Goal: Information Seeking & Learning: Learn about a topic

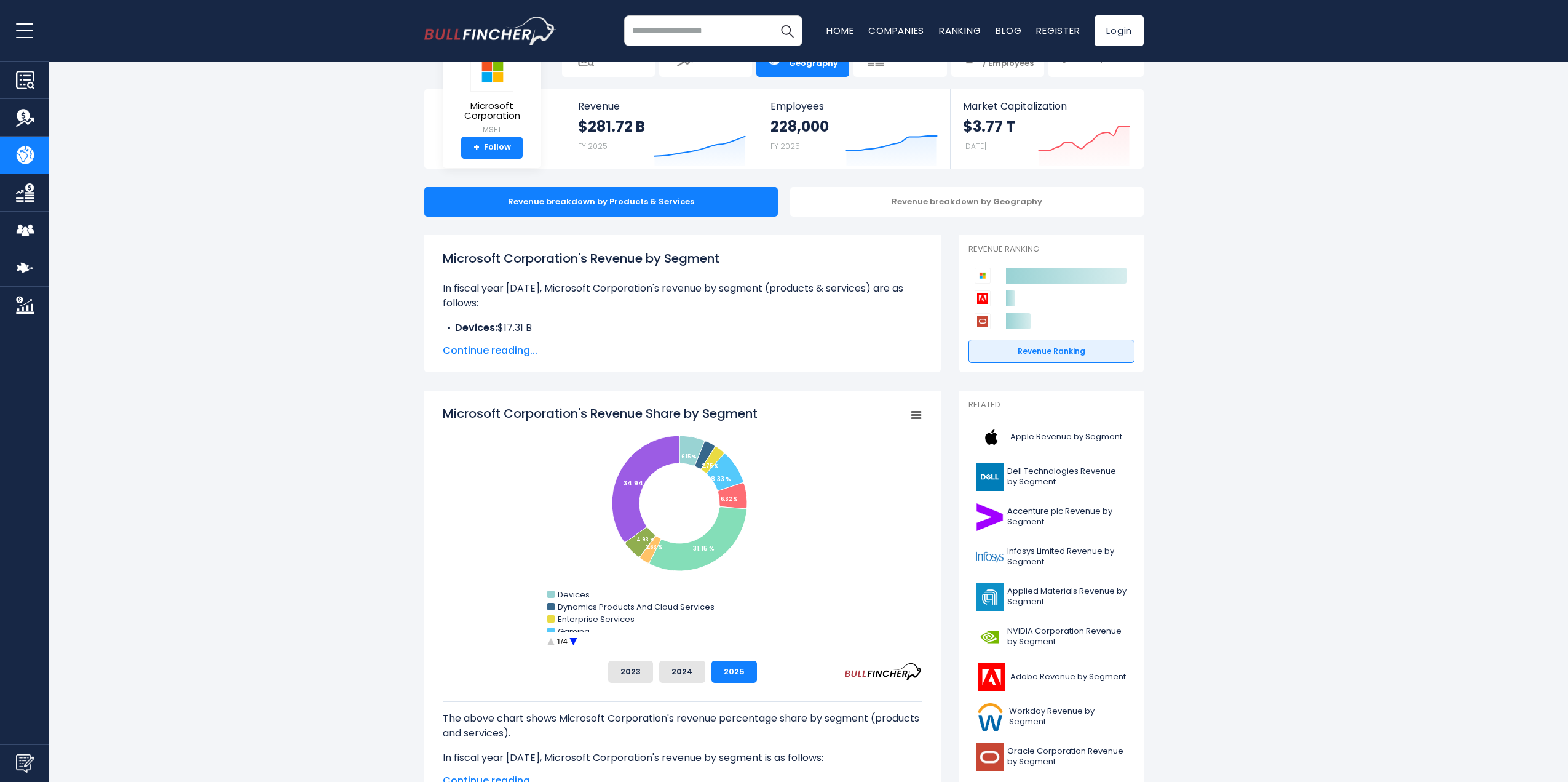
scroll to position [62, 0]
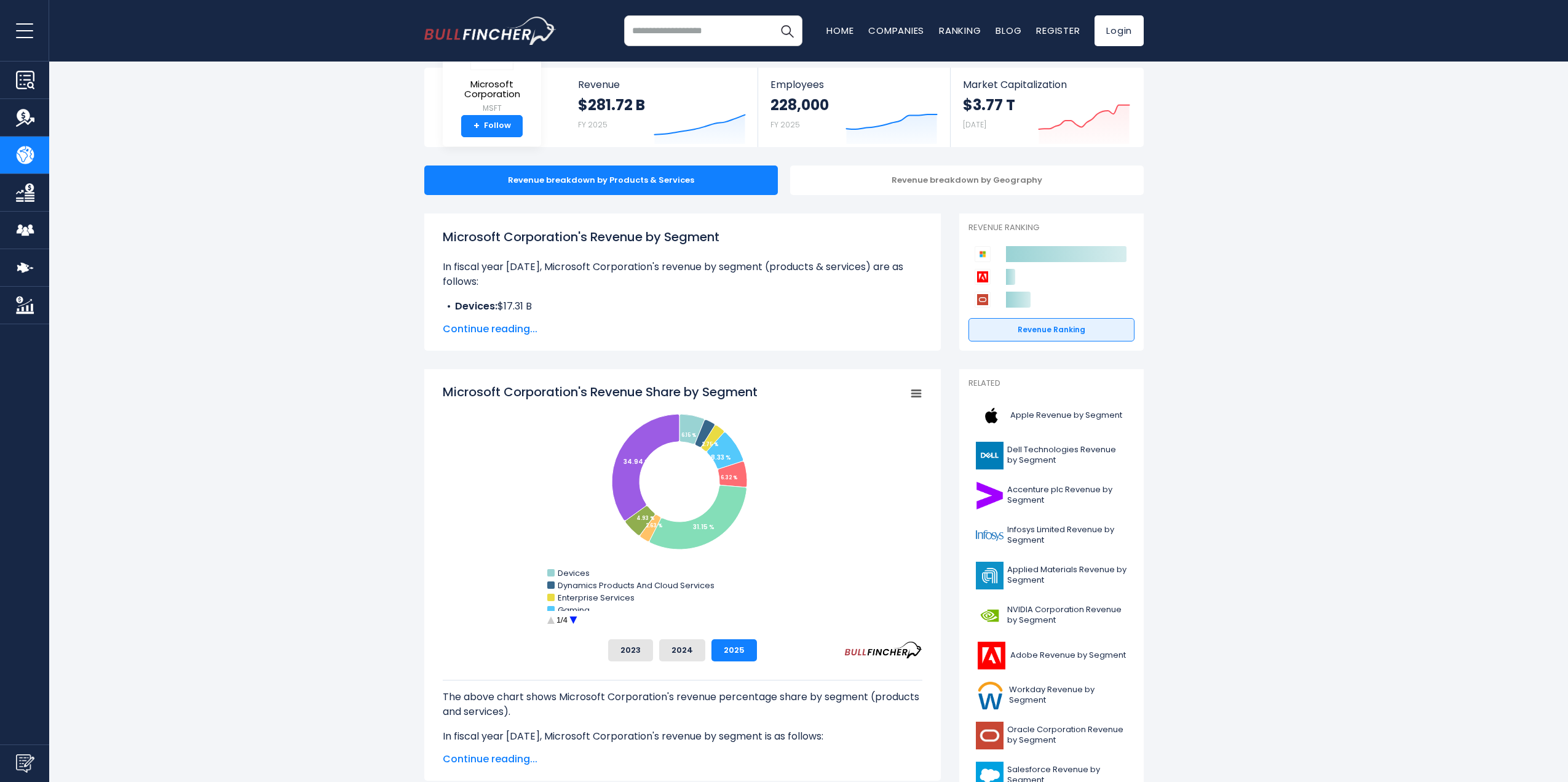
click at [573, 619] on circle "Microsoft Corporation's Revenue Share by Segment" at bounding box center [574, 620] width 19 height 19
click at [551, 620] on circle "Microsoft Corporation's Revenue Share by Segment" at bounding box center [551, 620] width 19 height 19
click at [551, 619] on circle "Microsoft Corporation's Revenue Share by Segment" at bounding box center [551, 620] width 19 height 19
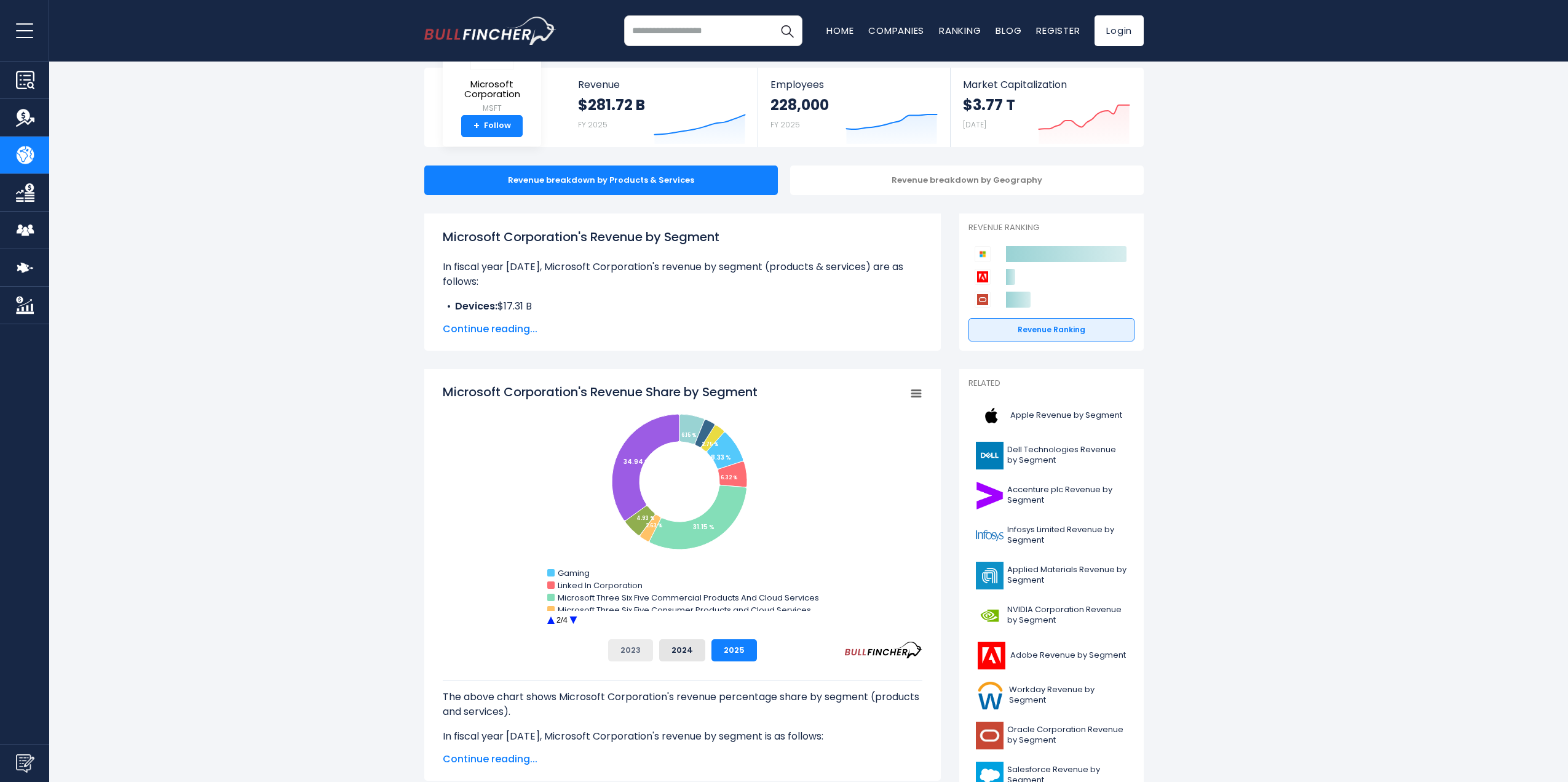
click at [638, 650] on button "2023" at bounding box center [630, 650] width 45 height 22
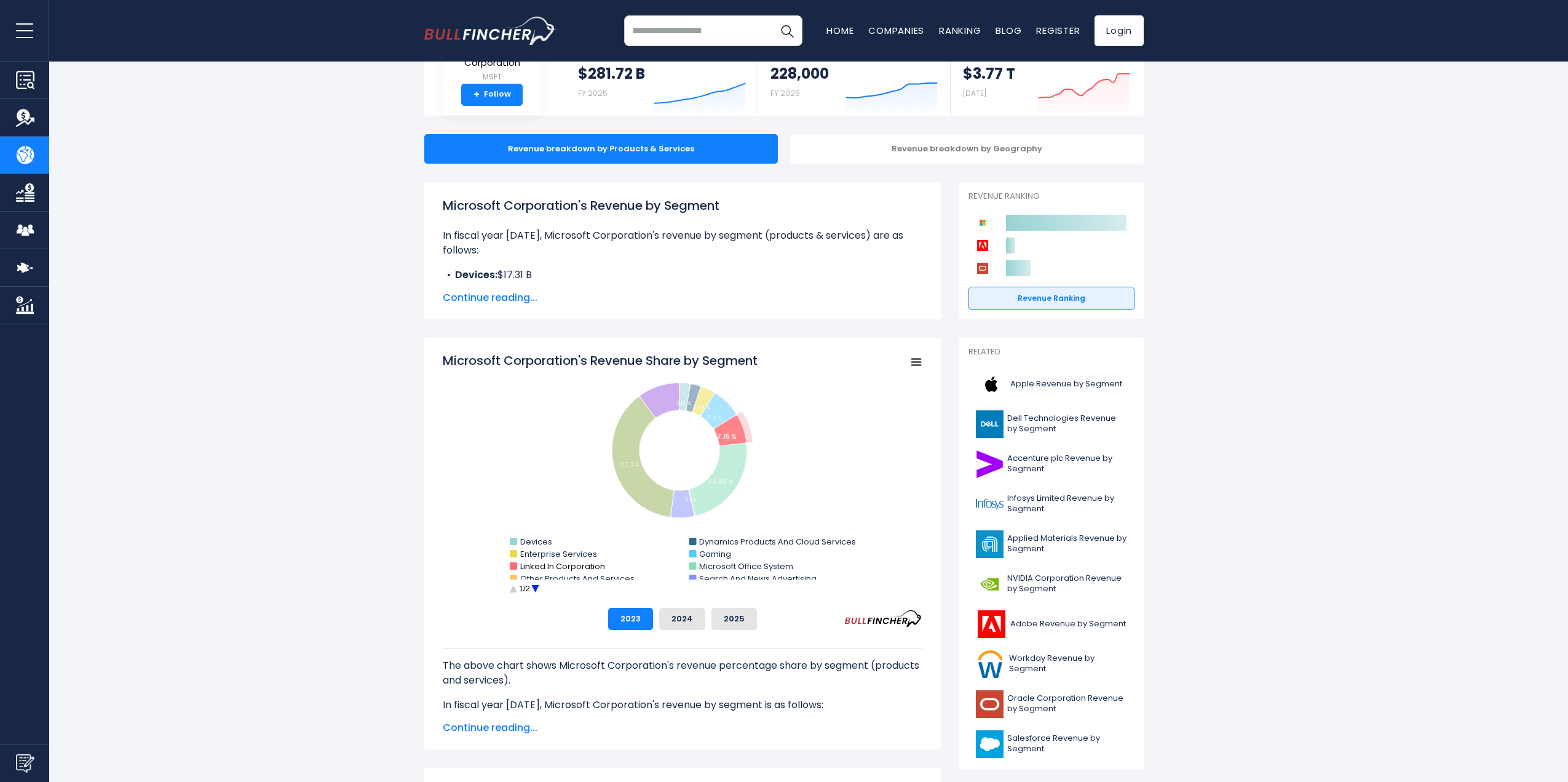
scroll to position [123, 0]
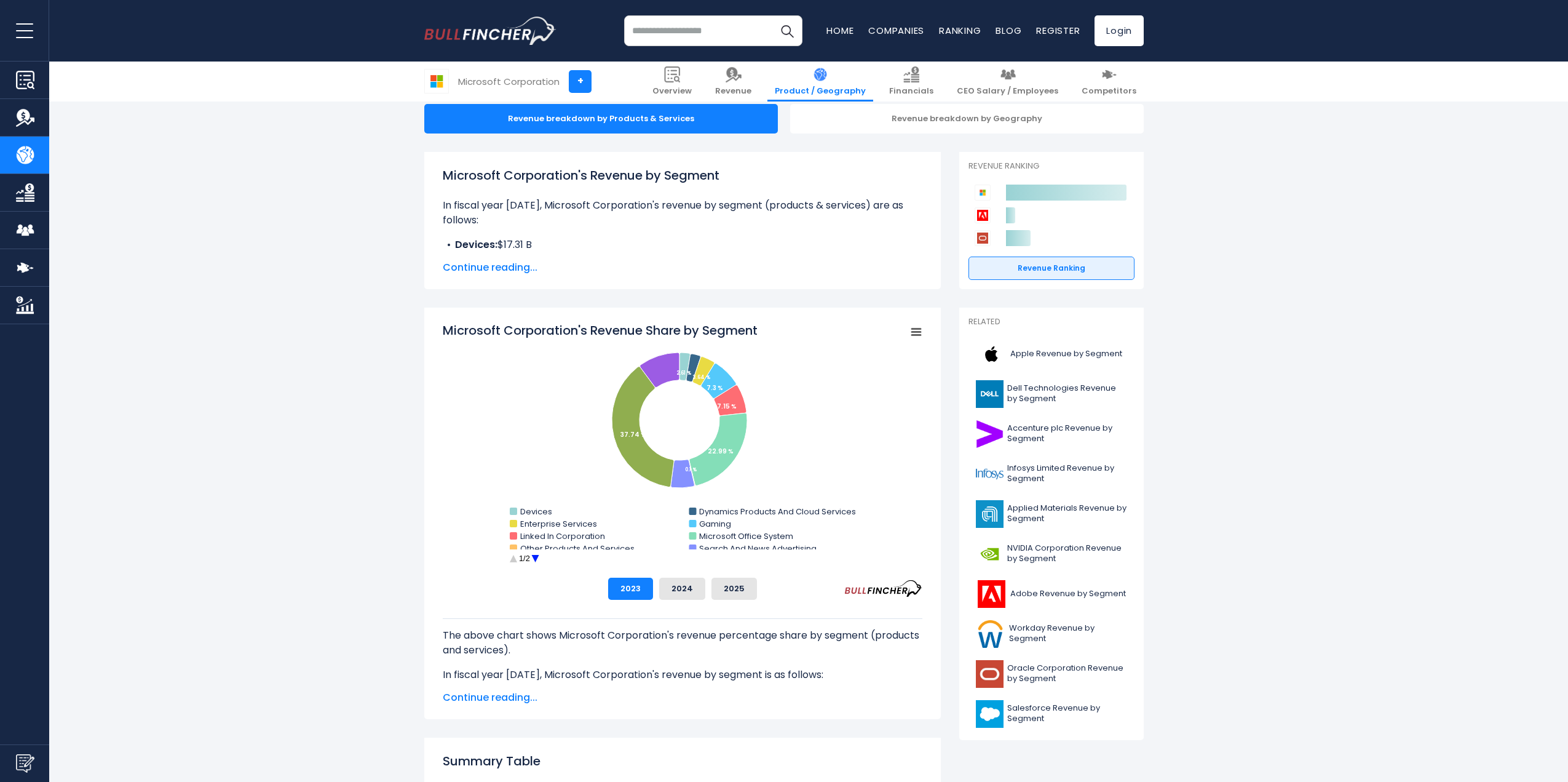
click at [537, 559] on circle "Microsoft Corporation's Revenue Share by Segment" at bounding box center [535, 559] width 19 height 19
click at [733, 587] on button "2025" at bounding box center [733, 588] width 45 height 22
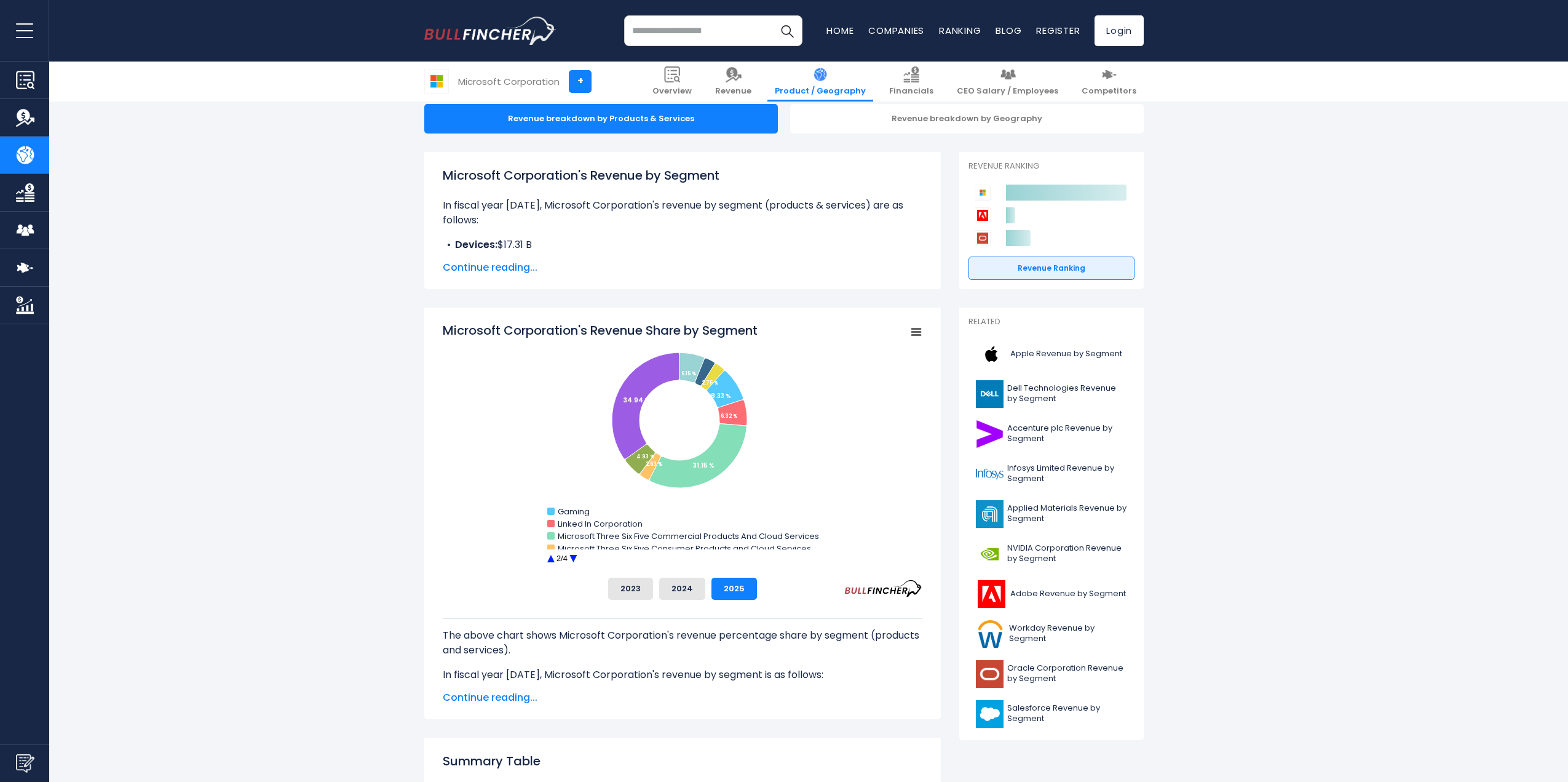
click at [570, 559] on circle "Microsoft Corporation's Revenue Share by Segment" at bounding box center [574, 559] width 19 height 19
click at [551, 557] on circle "Microsoft Corporation's Revenue Share by Segment" at bounding box center [551, 559] width 19 height 19
click at [550, 557] on circle "Microsoft Corporation's Revenue Share by Segment" at bounding box center [551, 559] width 19 height 19
click at [570, 556] on circle "Microsoft Corporation's Revenue Share by Segment" at bounding box center [574, 559] width 19 height 19
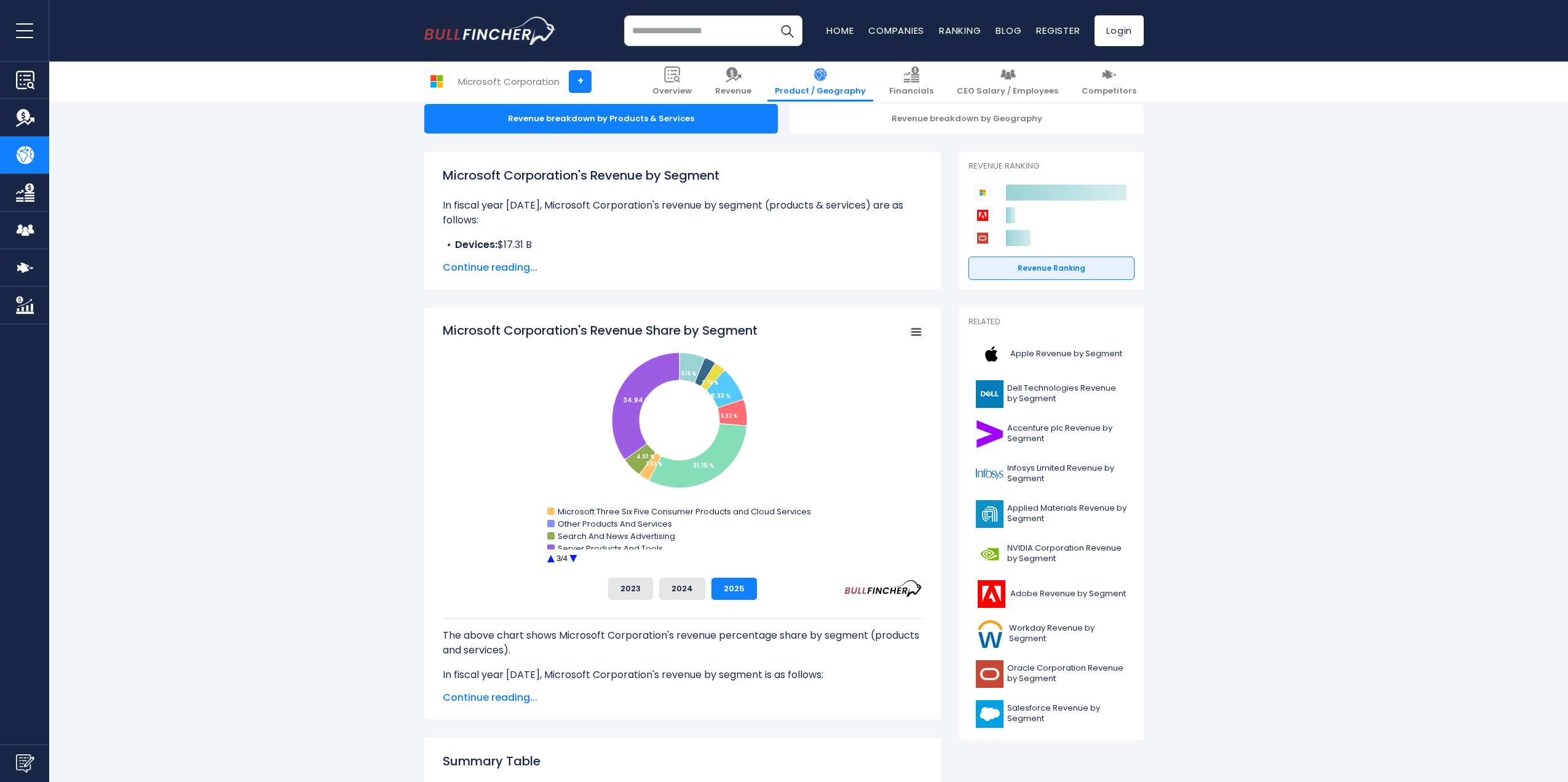
click at [570, 556] on circle "Microsoft Corporation's Revenue Share by Segment" at bounding box center [574, 559] width 19 height 19
click at [550, 557] on circle "Microsoft Corporation's Revenue Share by Segment" at bounding box center [551, 559] width 19 height 19
click at [572, 556] on circle "Microsoft Corporation's Revenue Share by Segment" at bounding box center [574, 559] width 19 height 19
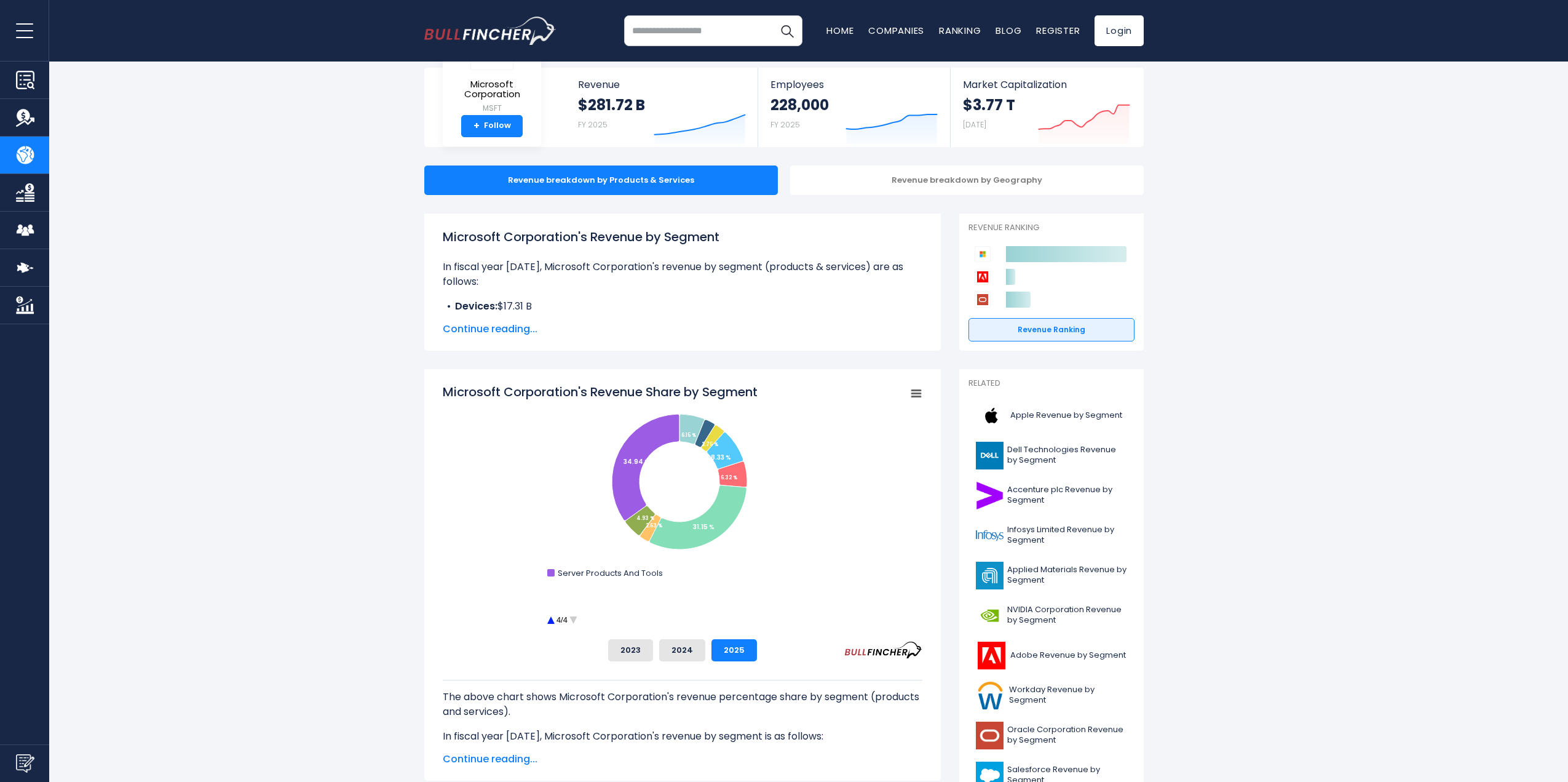
scroll to position [0, 0]
